Goal: Transaction & Acquisition: Purchase product/service

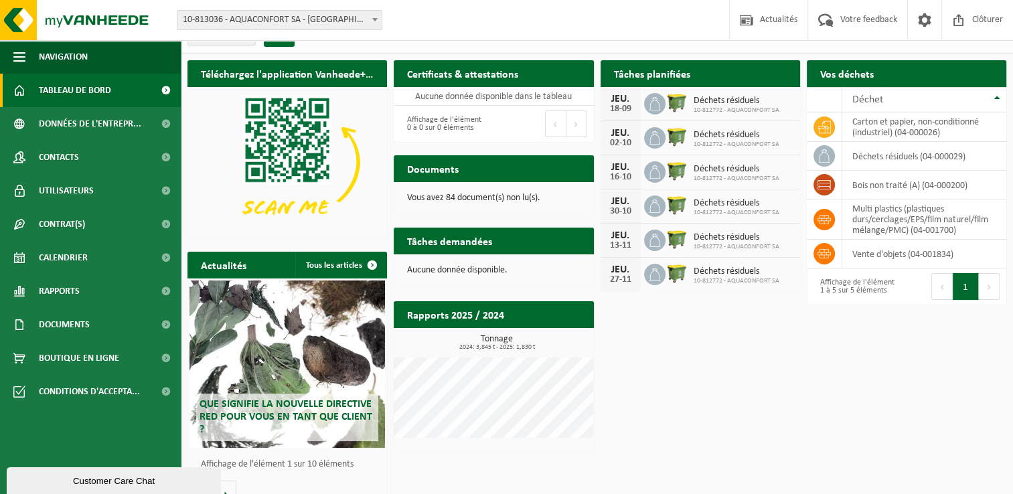
scroll to position [40, 0]
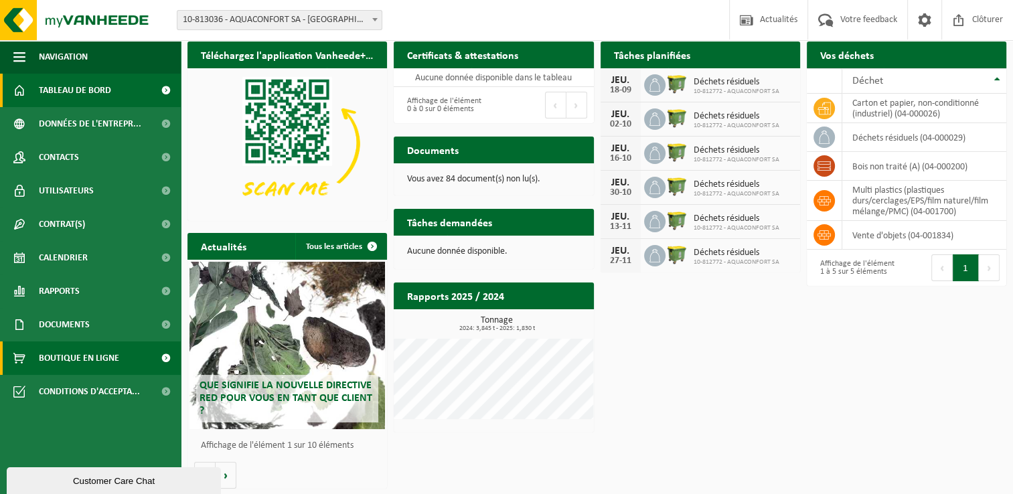
click at [91, 360] on span "Boutique en ligne" at bounding box center [79, 358] width 80 height 33
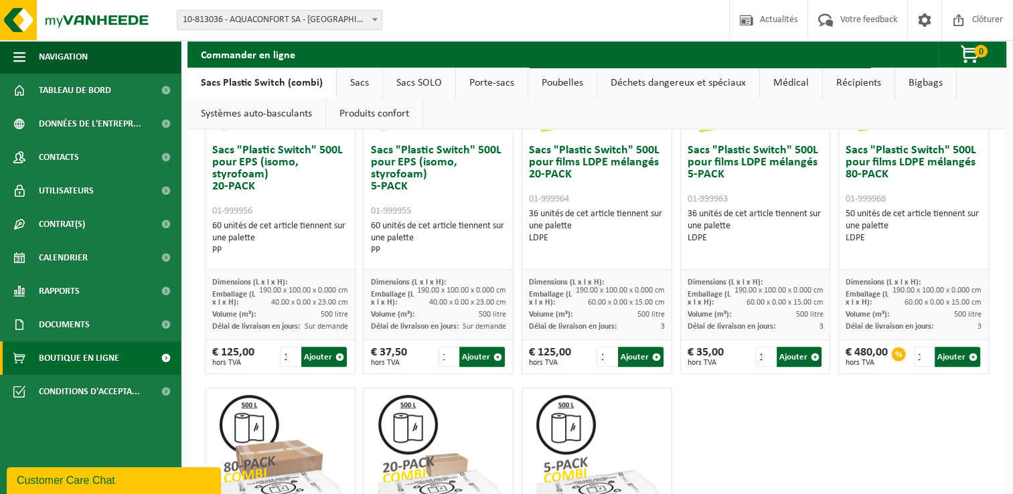
scroll to position [469, 0]
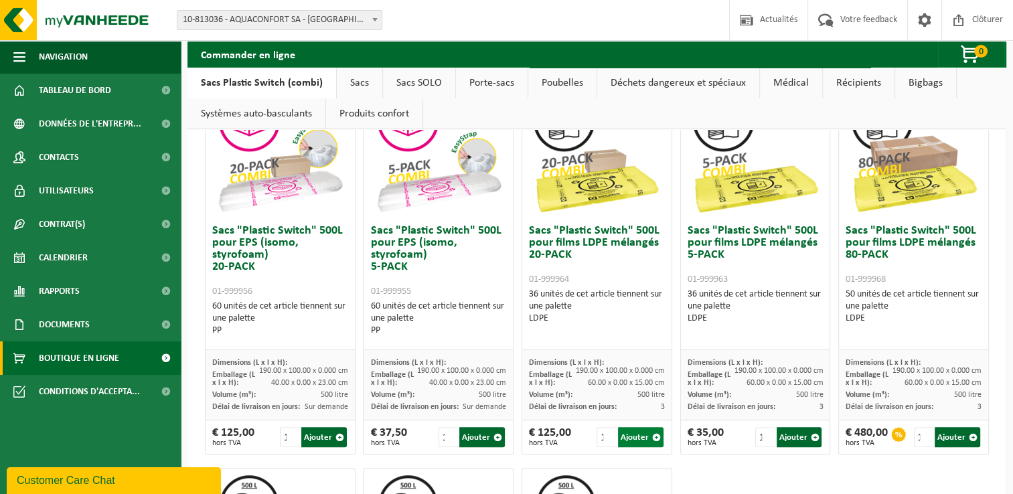
click at [652, 437] on span "button" at bounding box center [656, 437] width 9 height 9
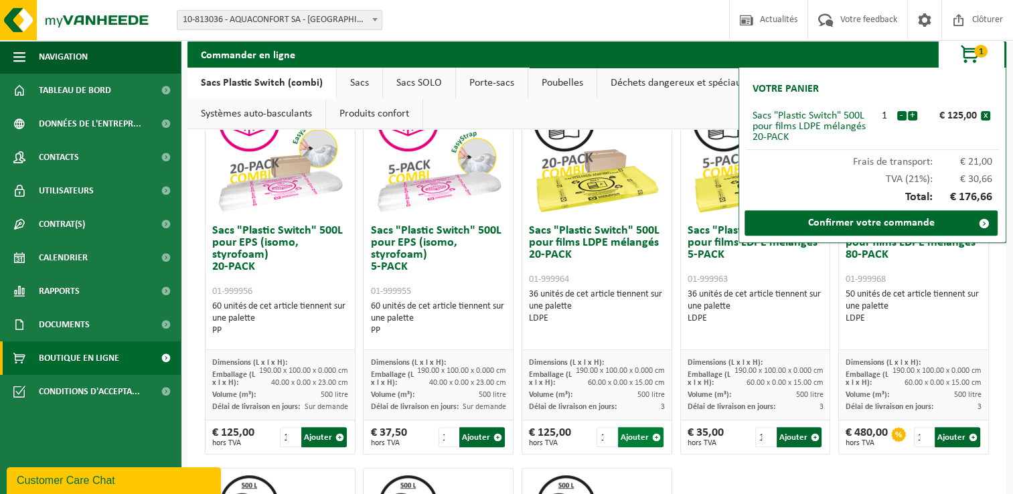
click at [652, 437] on span "button" at bounding box center [656, 437] width 9 height 9
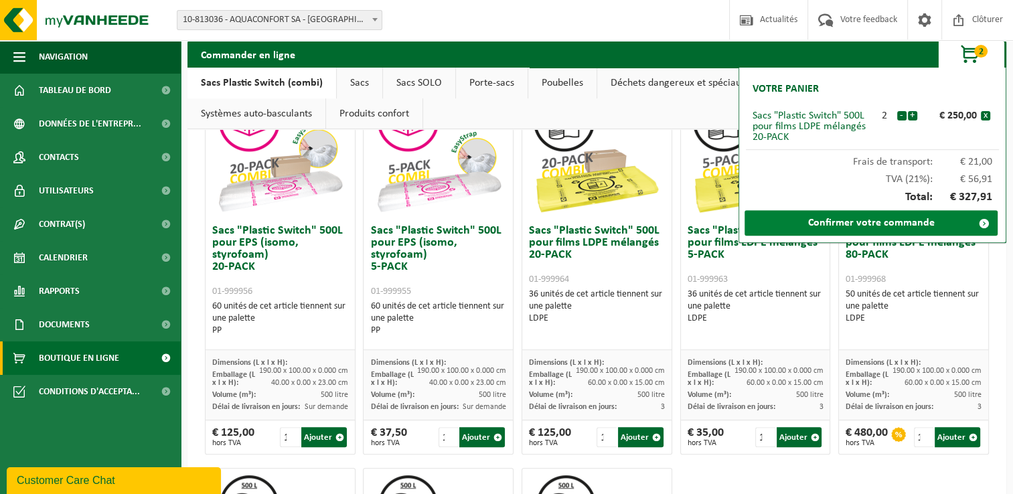
click at [982, 222] on span at bounding box center [984, 223] width 27 height 27
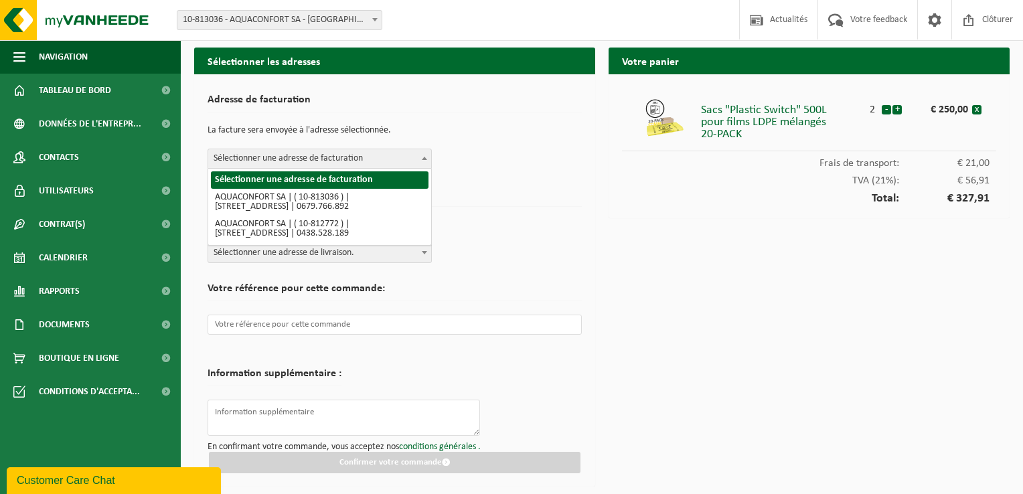
click at [422, 157] on b at bounding box center [424, 158] width 5 height 3
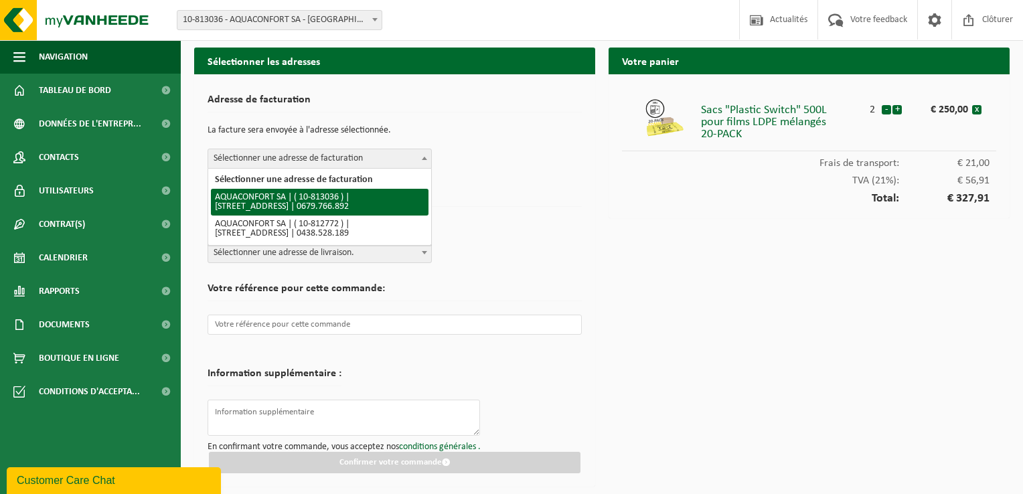
select select "37123"
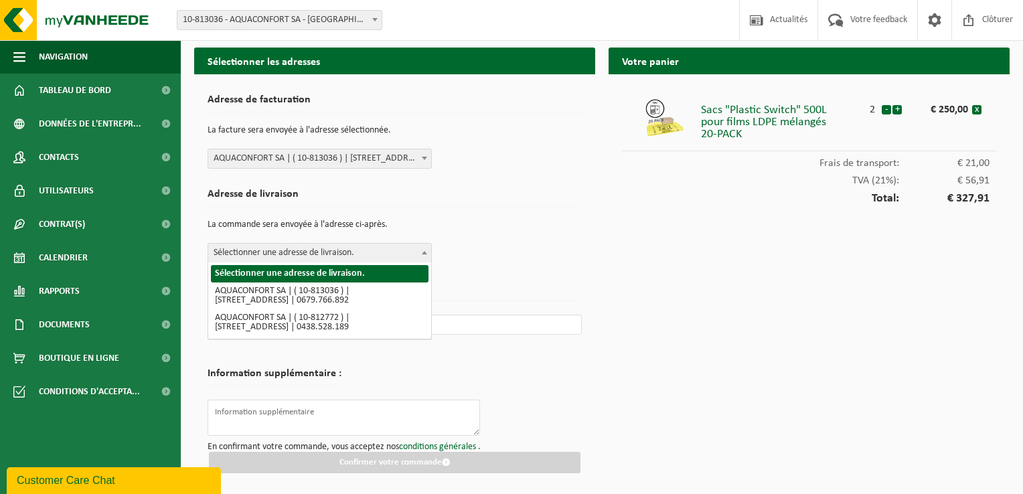
click at [425, 252] on b at bounding box center [424, 252] width 5 height 3
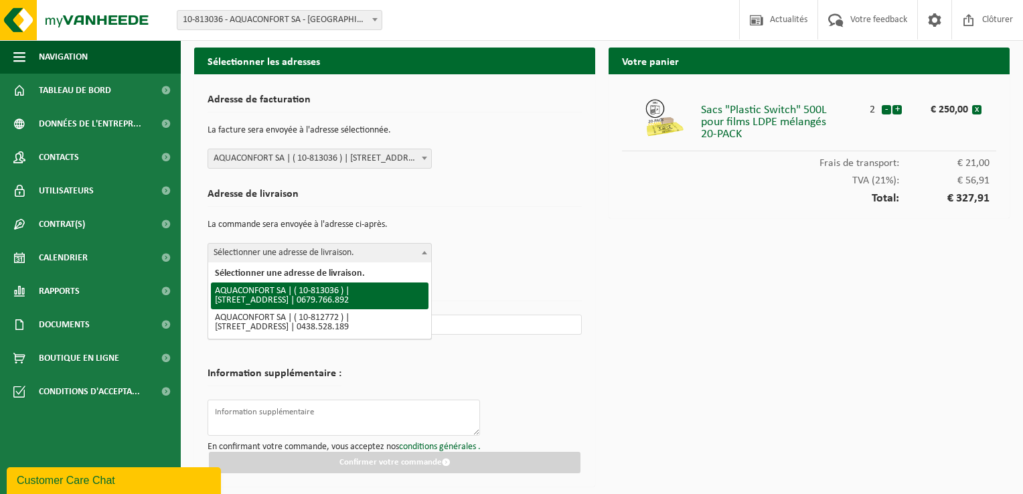
select select "37123"
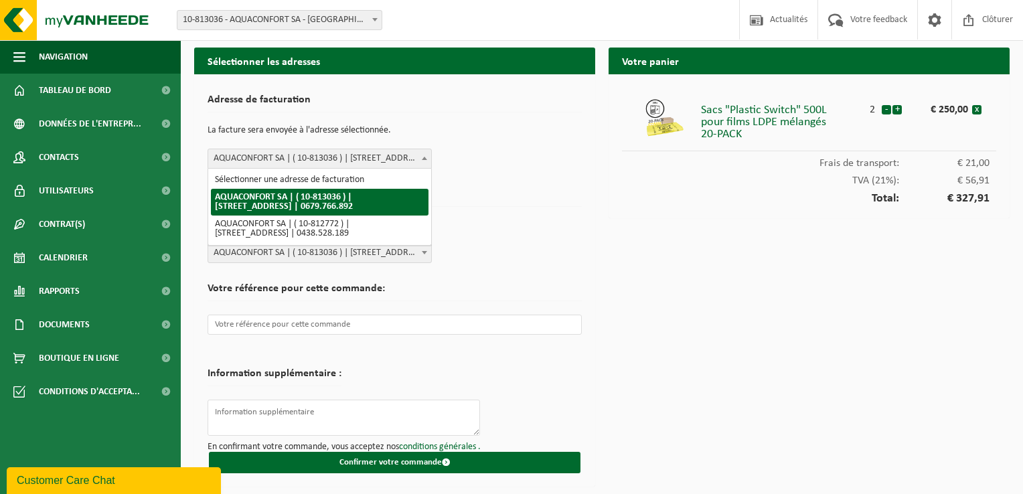
click at [428, 158] on span at bounding box center [424, 157] width 13 height 17
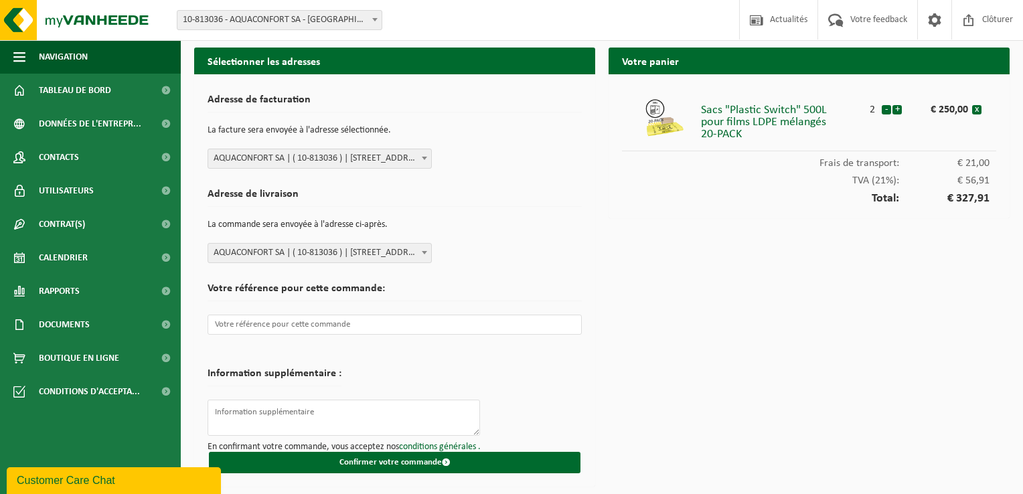
click at [428, 158] on span at bounding box center [424, 157] width 13 height 17
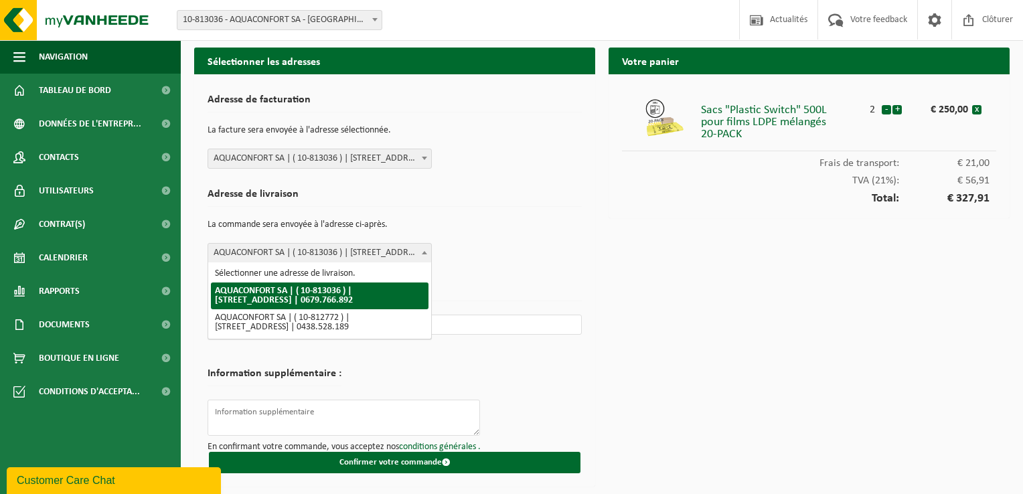
click at [426, 251] on b at bounding box center [424, 252] width 5 height 3
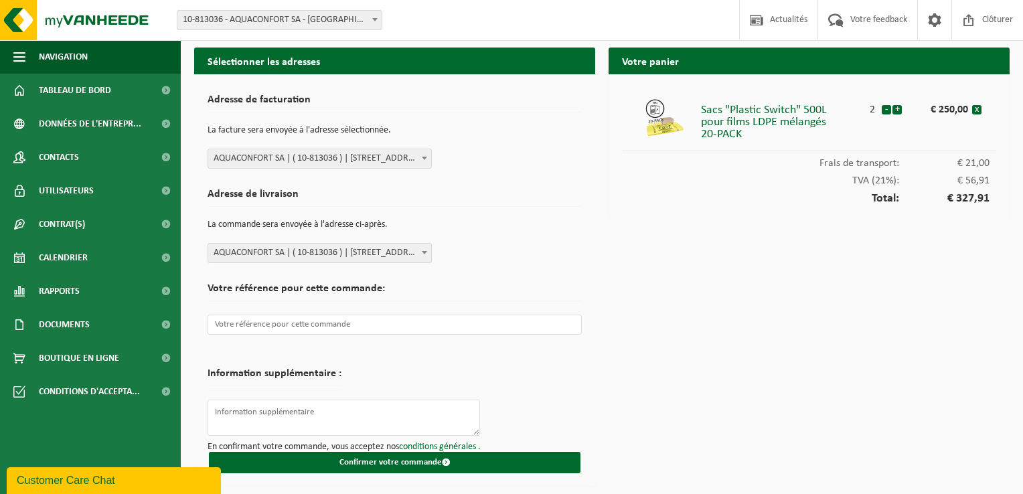
click at [426, 251] on b at bounding box center [424, 252] width 5 height 3
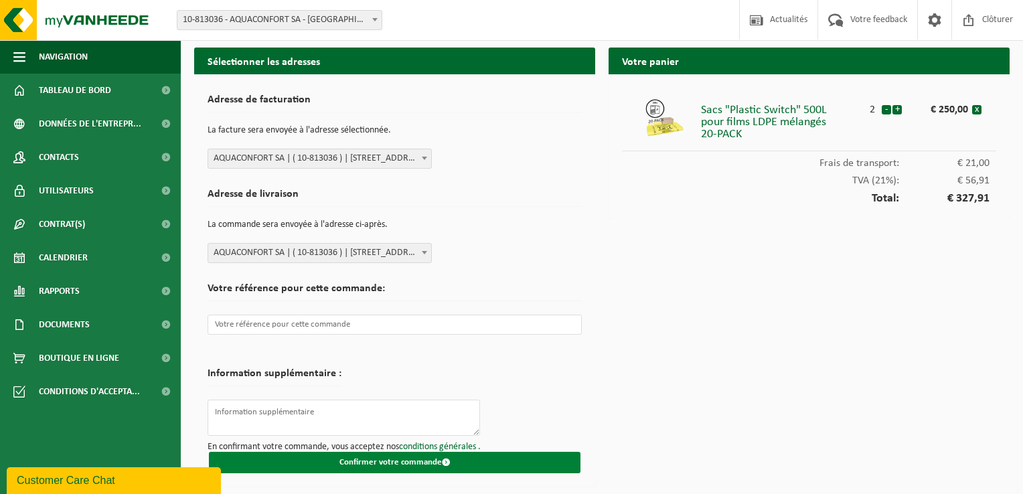
click at [356, 461] on button "Confirmer votre commande" at bounding box center [395, 462] width 372 height 21
